Goal: Information Seeking & Learning: Learn about a topic

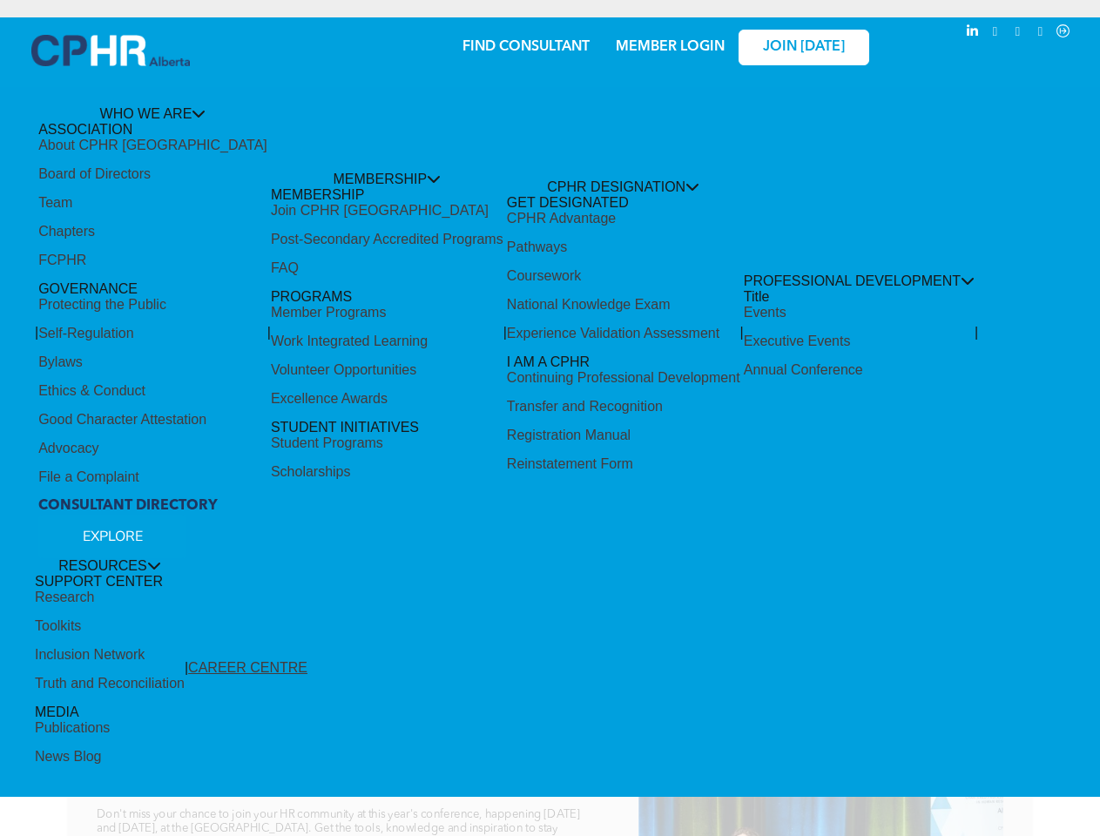
click at [549, 418] on span "To [GEOGRAPHIC_DATA]!" at bounding box center [550, 442] width 777 height 63
click at [549, 427] on span "To [GEOGRAPHIC_DATA]!" at bounding box center [550, 442] width 777 height 63
click at [743, 273] on span "PROFESSIONAL DEVELOPMENT" at bounding box center [858, 280] width 231 height 15
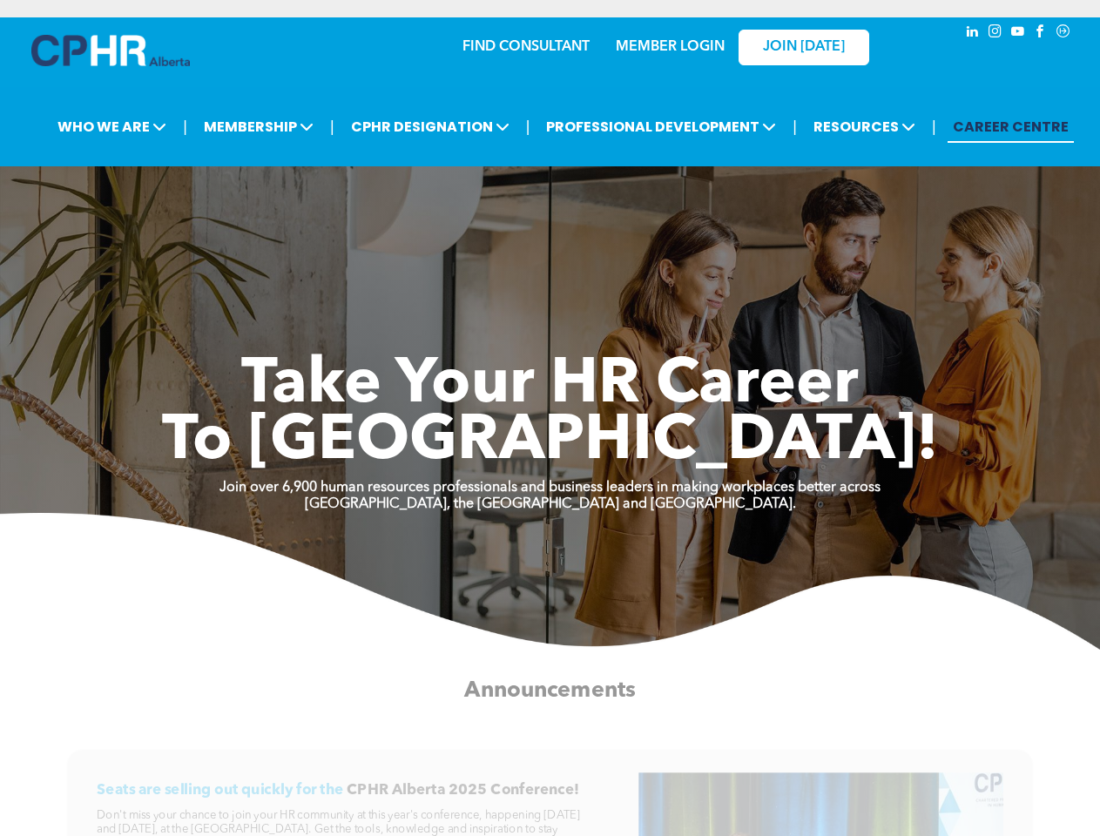
click at [549, 418] on span "To [GEOGRAPHIC_DATA]!" at bounding box center [550, 442] width 777 height 63
click at [549, 427] on span "To [GEOGRAPHIC_DATA]!" at bounding box center [550, 442] width 777 height 63
click at [562, 126] on span "PROFESSIONAL DEVELOPMENT" at bounding box center [661, 127] width 240 height 32
